Goal: Find specific page/section: Find specific page/section

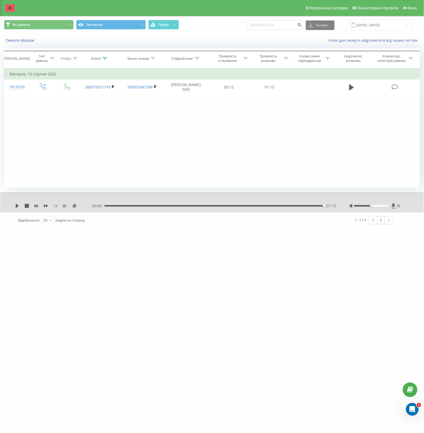
click at [8, 8] on icon at bounding box center [9, 8] width 3 height 4
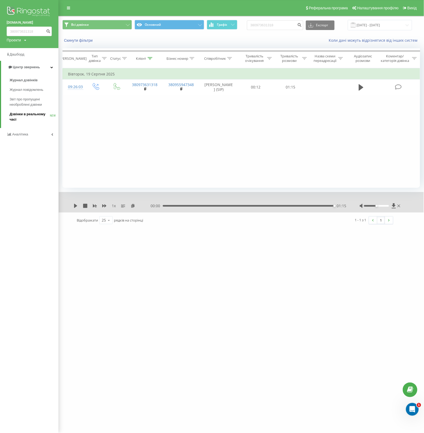
click at [20, 116] on span "Дзвінки в реальному часі" at bounding box center [30, 117] width 40 height 11
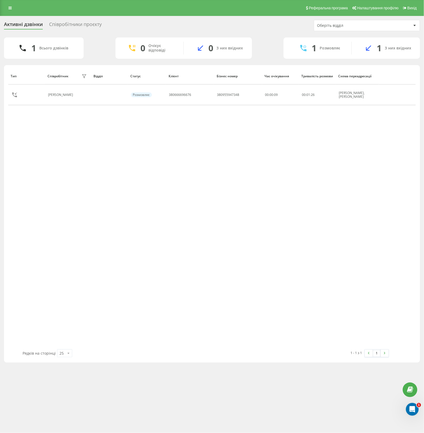
click at [60, 22] on div "Співробітники проєкту" at bounding box center [75, 26] width 53 height 8
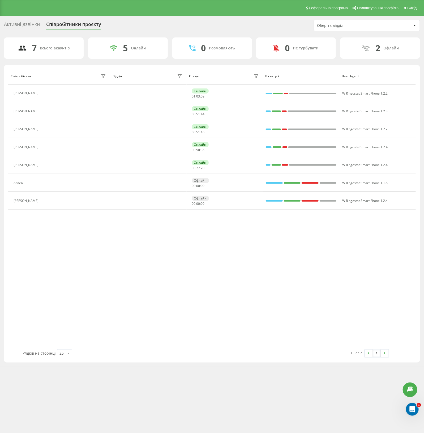
click at [160, 274] on div "Співробітник Відділ Статус В статусі User Agent Віталій Онлайн 01 : 03 : 09 W R…" at bounding box center [212, 208] width 408 height 281
click at [167, 24] on div "Активні дзвінки Співробітники проєкту Оберіть відділ" at bounding box center [212, 25] width 416 height 11
click at [6, 4] on div "Реферальна програма Налаштування профілю Вихід" at bounding box center [212, 8] width 424 height 16
click at [12, 9] on link at bounding box center [10, 7] width 10 height 7
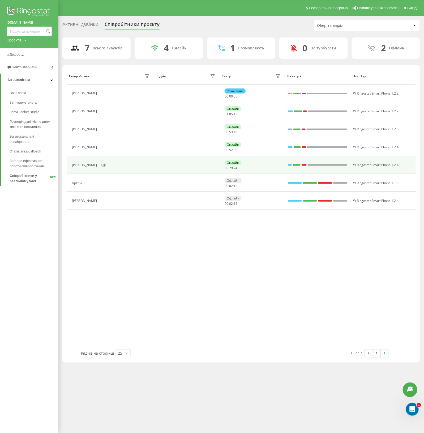
drag, startPoint x: 190, startPoint y: 262, endPoint x: 81, endPoint y: 157, distance: 150.8
click at [190, 262] on div "Співробітник Відділ Статус В статусі User Agent Костянтин Кримузи Розмовляє 00 …" at bounding box center [241, 208] width 349 height 281
